Goal: Navigation & Orientation: Find specific page/section

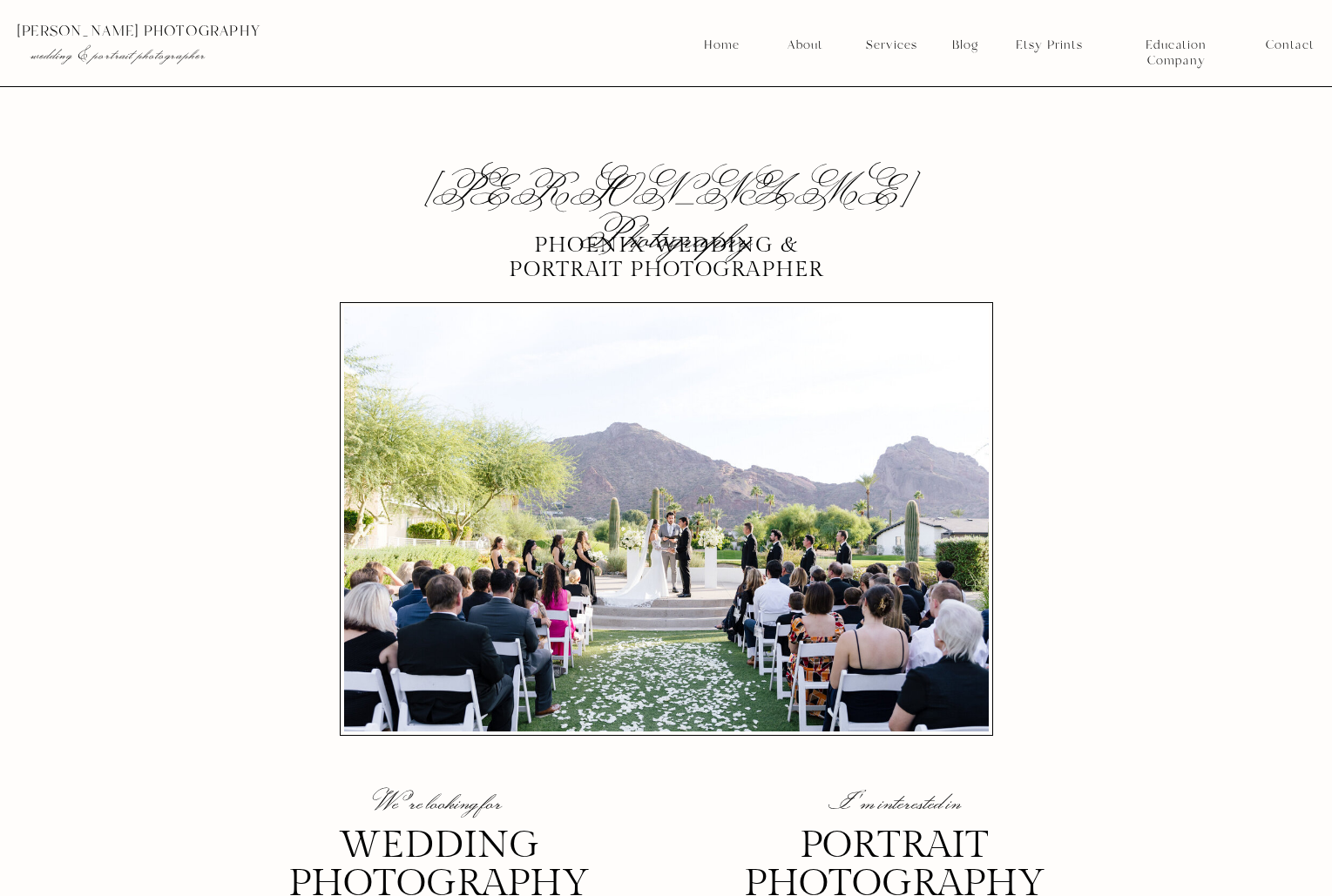
click at [941, 57] on div at bounding box center [672, 43] width 1345 height 86
drag, startPoint x: 883, startPoint y: 44, endPoint x: 882, endPoint y: 54, distance: 10.0
click at [883, 43] on nav "Services" at bounding box center [891, 45] width 65 height 16
click at [888, 116] on nav "Branding" at bounding box center [891, 116] width 65 height 16
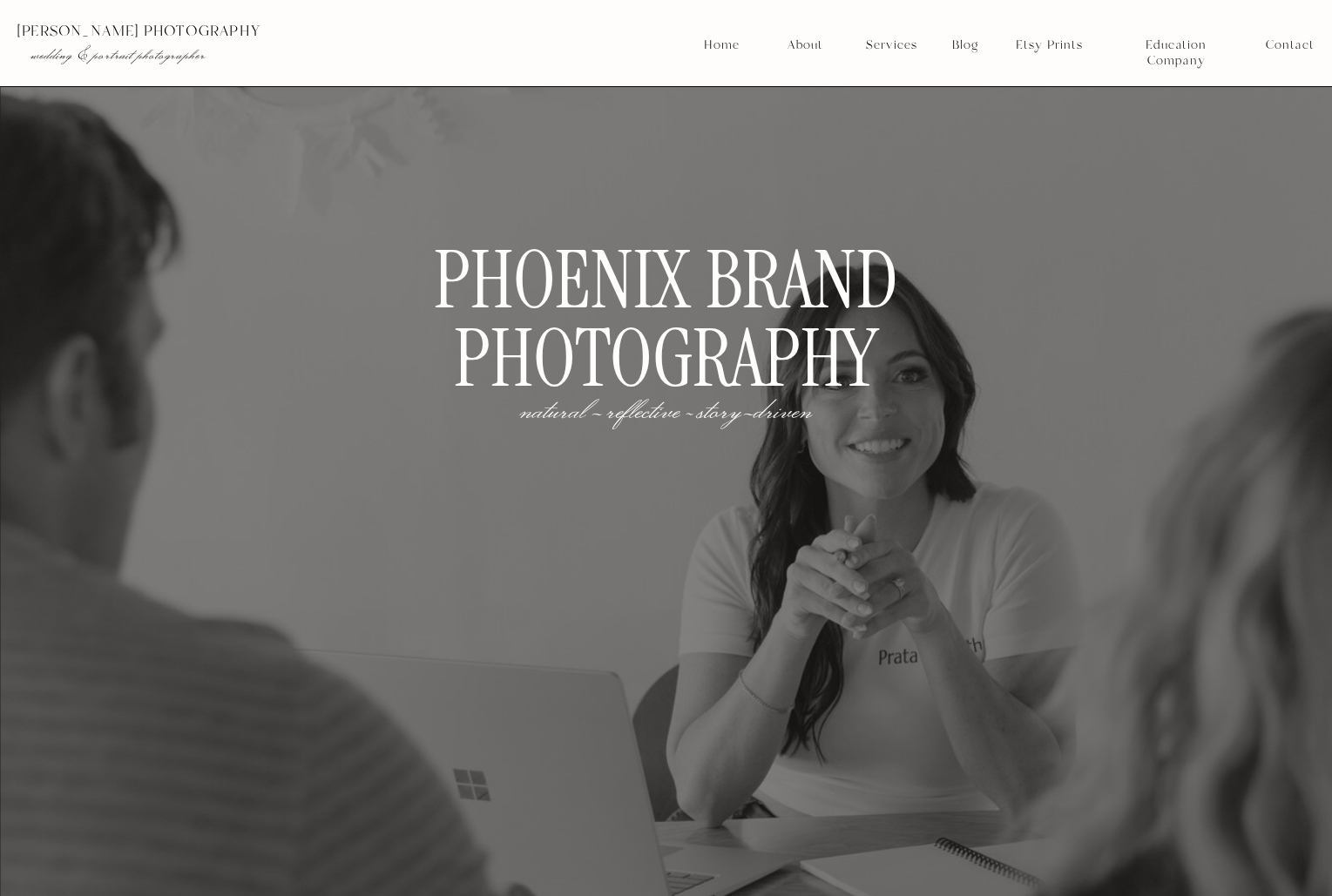
drag, startPoint x: 0, startPoint y: 0, endPoint x: 892, endPoint y: 42, distance: 893.0
click at [893, 41] on nav "Services" at bounding box center [891, 45] width 65 height 16
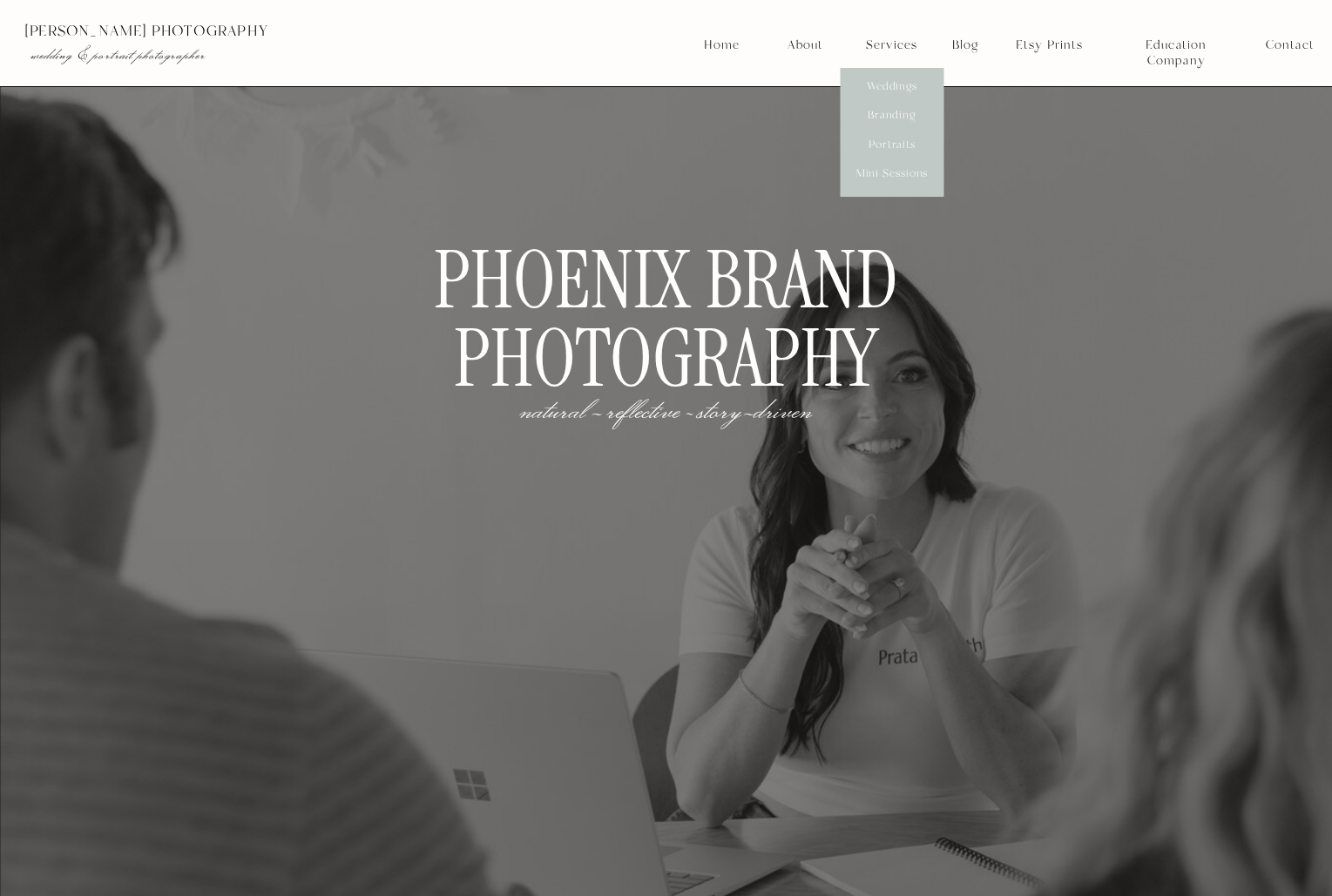
click at [900, 144] on nav "Portraits" at bounding box center [891, 145] width 65 height 16
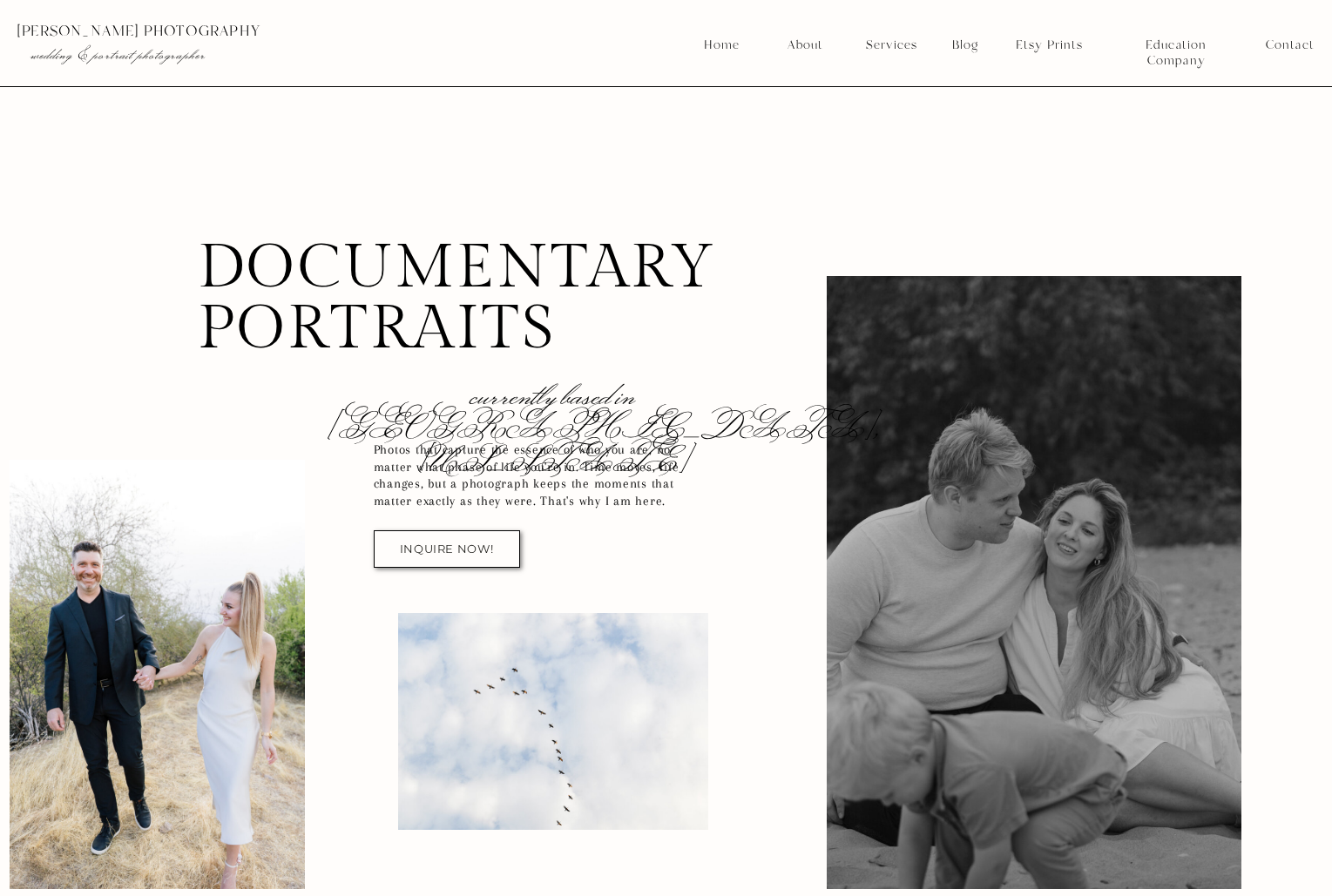
click at [480, 23] on div at bounding box center [672, 43] width 1345 height 86
